Goal: Entertainment & Leisure: Consume media (video, audio)

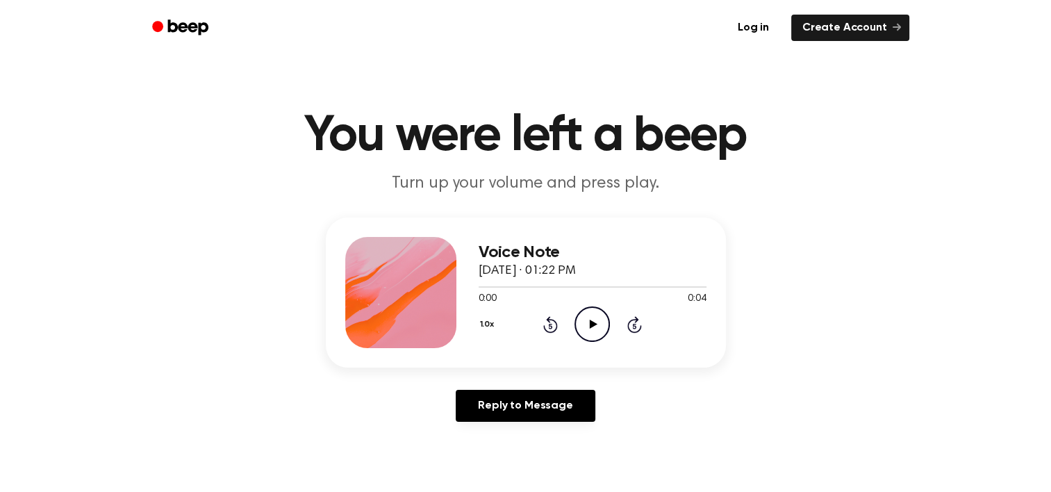
click at [591, 322] on icon at bounding box center [594, 324] width 8 height 9
click at [578, 309] on icon "Play Audio" at bounding box center [592, 323] width 35 height 35
click at [584, 335] on icon "Play Audio" at bounding box center [592, 323] width 35 height 35
click at [585, 329] on icon "Play Audio" at bounding box center [592, 323] width 35 height 35
click at [598, 324] on icon "Play Audio" at bounding box center [592, 323] width 35 height 35
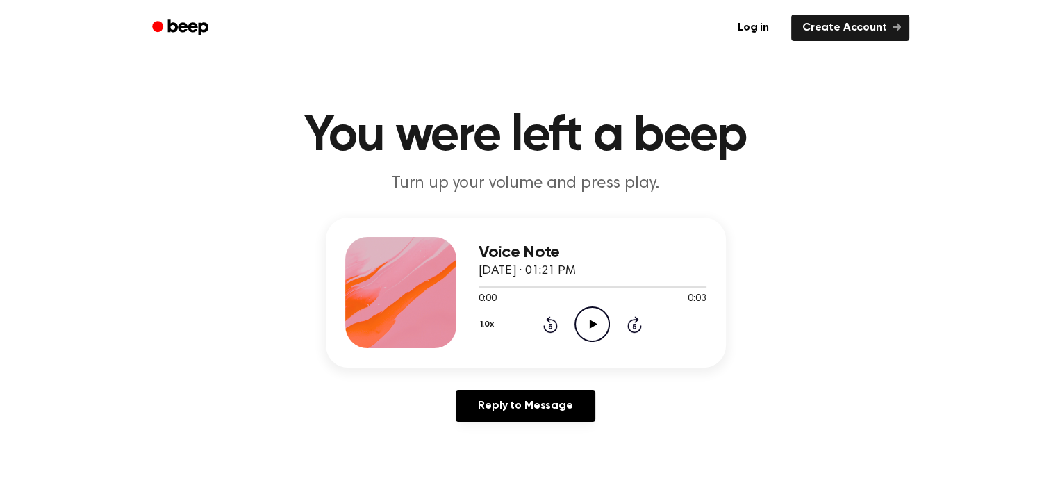
click at [590, 324] on icon at bounding box center [594, 324] width 8 height 9
click at [598, 321] on icon "Play Audio" at bounding box center [592, 323] width 35 height 35
click at [602, 329] on icon "Play Audio" at bounding box center [592, 323] width 35 height 35
click at [595, 326] on icon at bounding box center [592, 324] width 6 height 9
click at [597, 329] on icon "Play Audio" at bounding box center [592, 323] width 35 height 35
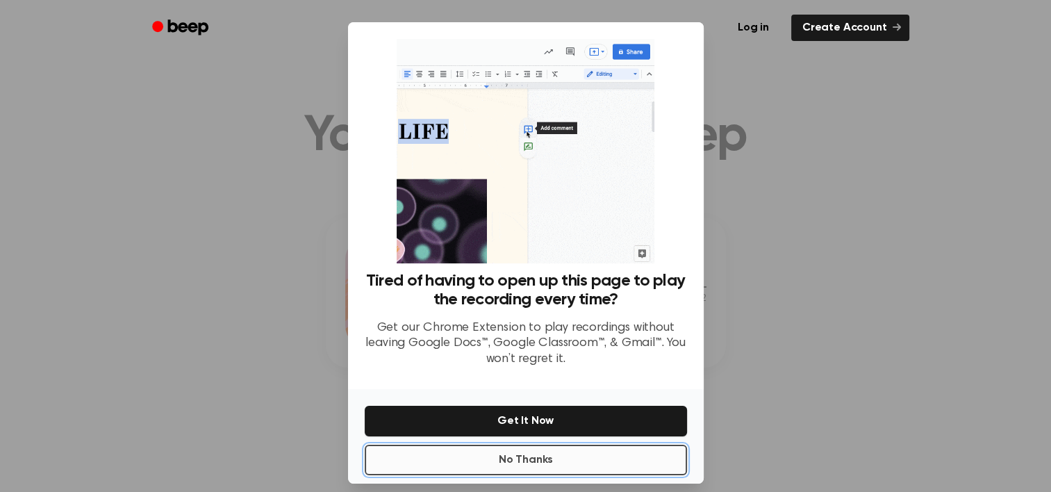
click at [612, 458] on button "No Thanks" at bounding box center [526, 460] width 322 height 31
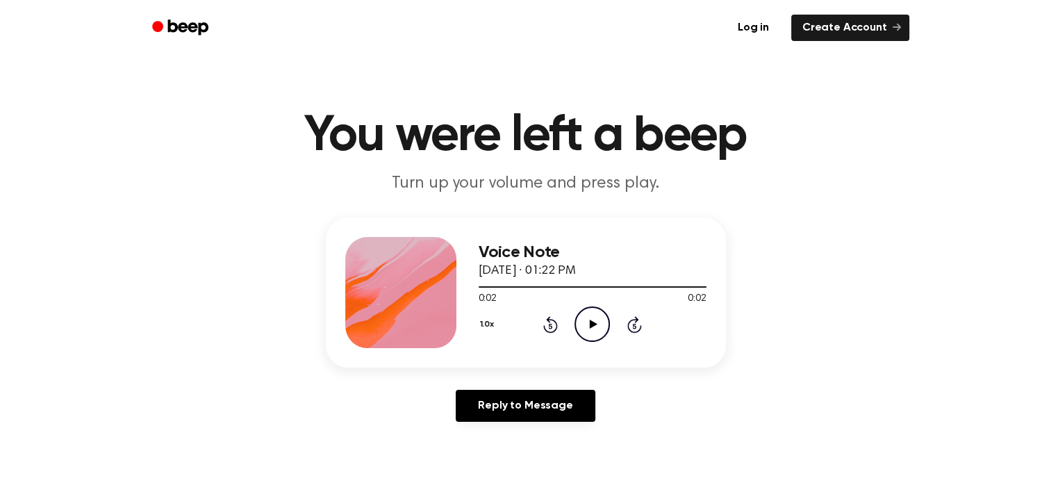
click at [593, 339] on icon "Play Audio" at bounding box center [592, 323] width 35 height 35
click at [599, 334] on icon "Play Audio" at bounding box center [592, 323] width 35 height 35
click at [589, 326] on icon "Play Audio" at bounding box center [592, 323] width 35 height 35
click at [590, 329] on icon "Play Audio" at bounding box center [592, 323] width 35 height 35
click at [597, 320] on icon "Play Audio" at bounding box center [592, 323] width 35 height 35
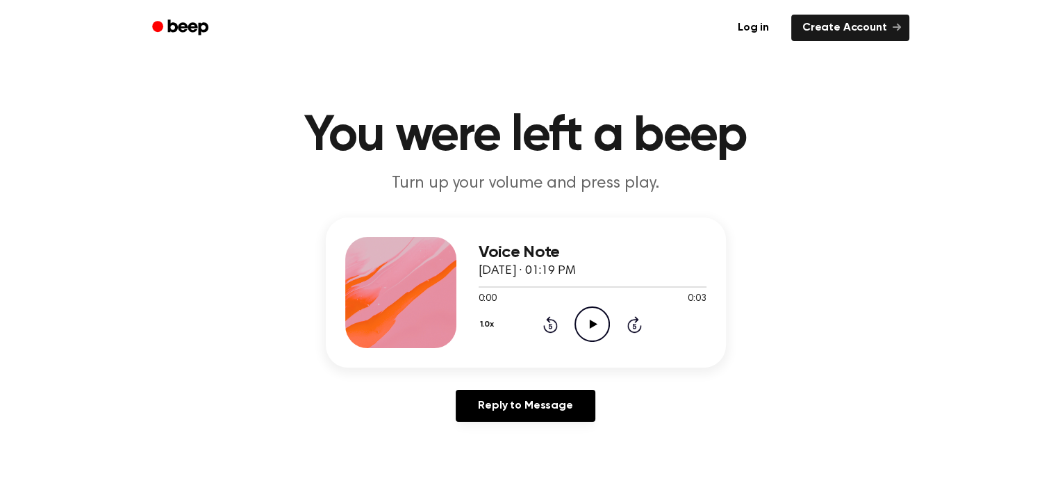
click at [586, 338] on icon "Play Audio" at bounding box center [592, 323] width 35 height 35
click at [584, 316] on icon "Play Audio" at bounding box center [592, 323] width 35 height 35
click at [600, 331] on icon "Play Audio" at bounding box center [592, 323] width 35 height 35
click at [587, 316] on icon "Play Audio" at bounding box center [592, 323] width 35 height 35
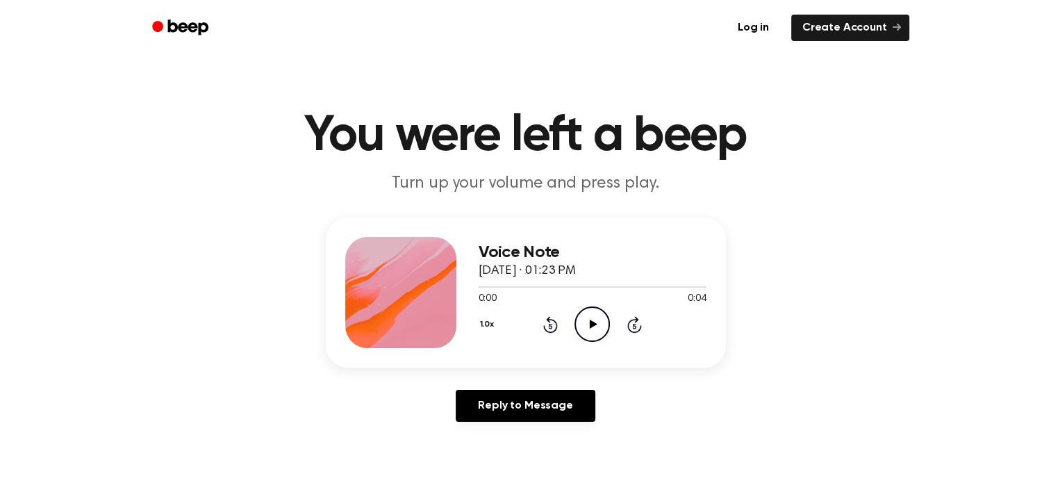
click at [581, 331] on icon "Play Audio" at bounding box center [592, 323] width 35 height 35
click at [579, 331] on icon "Play Audio" at bounding box center [592, 323] width 35 height 35
click at [598, 326] on icon "Play Audio" at bounding box center [592, 323] width 35 height 35
click at [582, 334] on icon "Play Audio" at bounding box center [592, 323] width 35 height 35
click at [593, 325] on icon at bounding box center [594, 324] width 8 height 9
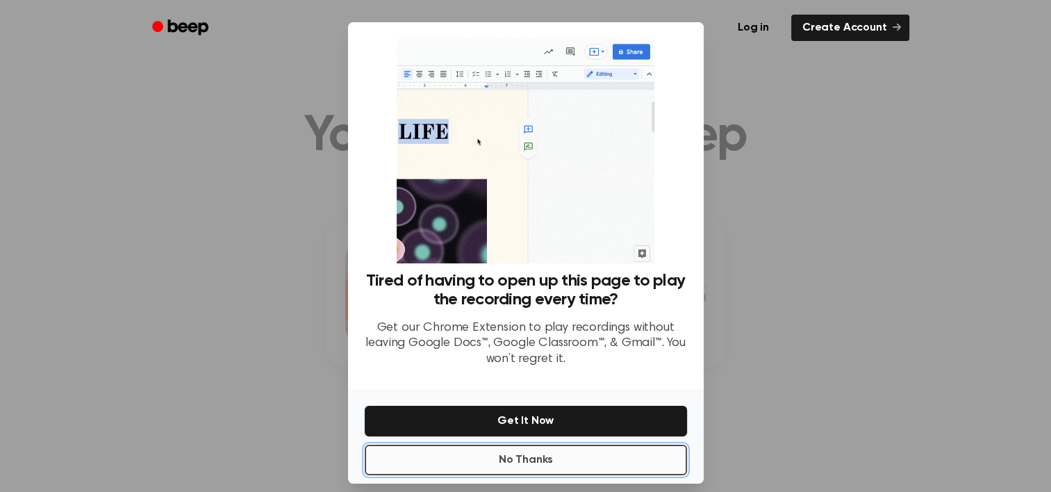
click at [609, 454] on button "No Thanks" at bounding box center [526, 460] width 322 height 31
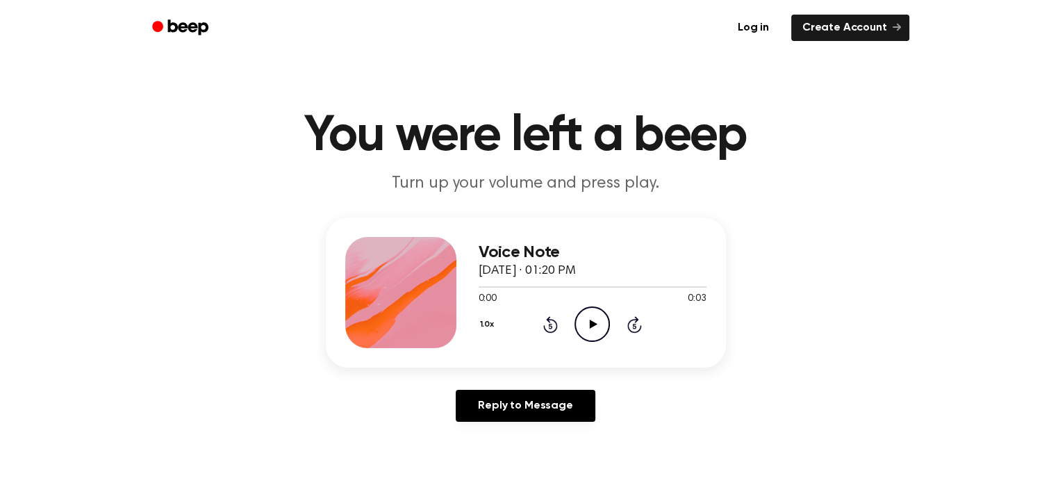
click at [603, 331] on icon "Play Audio" at bounding box center [592, 323] width 35 height 35
